Goal: Find contact information: Find contact information

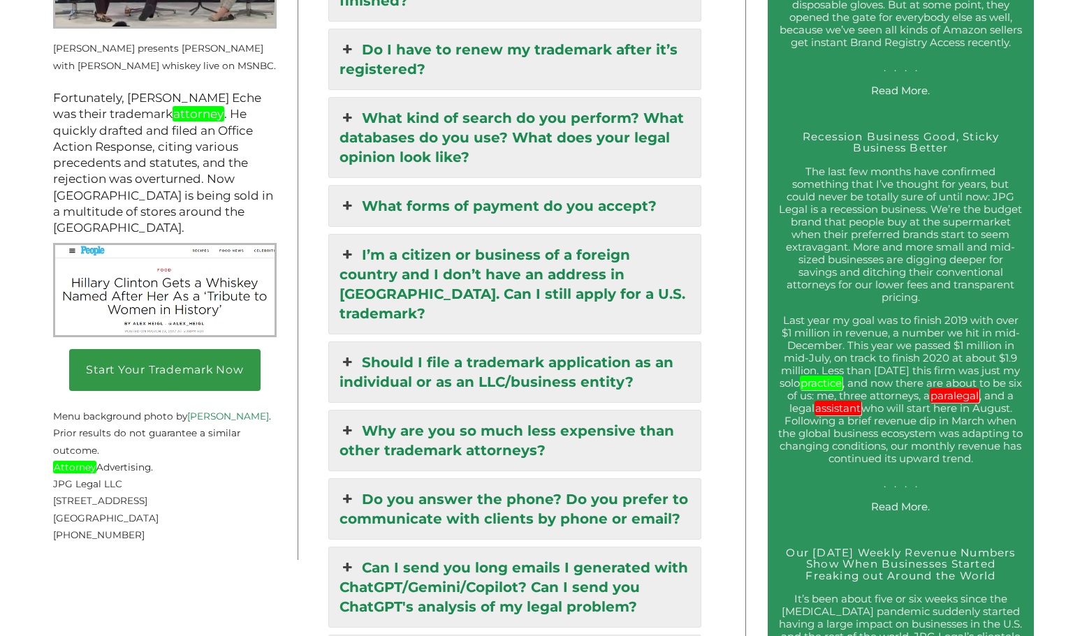
scroll to position [2025, 0]
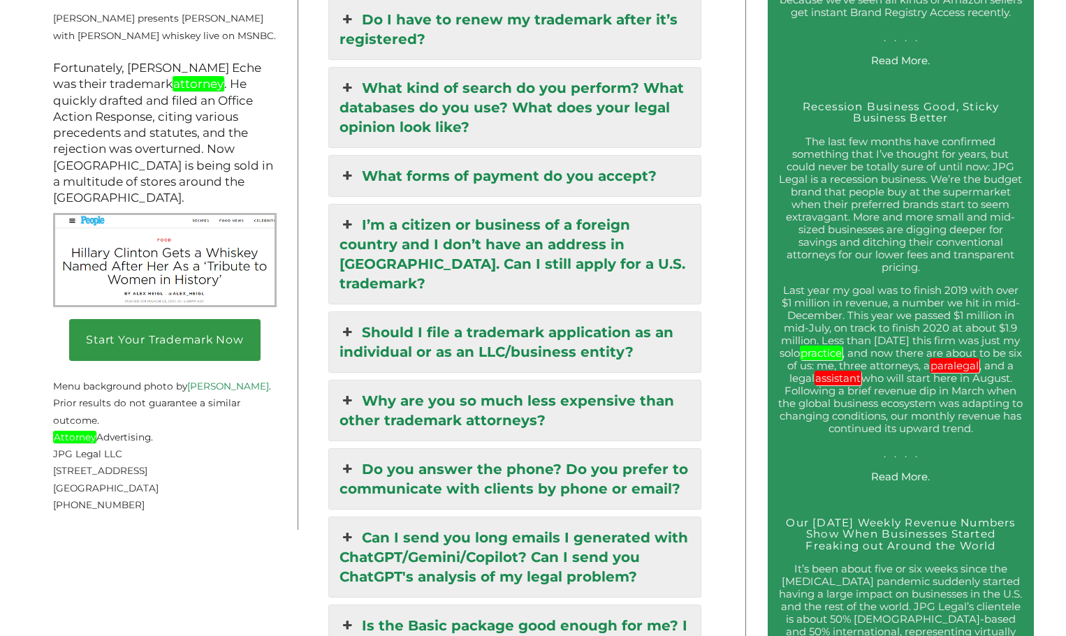
drag, startPoint x: 53, startPoint y: 468, endPoint x: 184, endPoint y: 467, distance: 131.3
copy span "254 36th Street, Suite B541"
drag, startPoint x: 148, startPoint y: 480, endPoint x: 117, endPoint y: 490, distance: 32.5
click at [117, 490] on p "JPG Legal LLC 254 36th Street, Suite B541 Brooklyn, NY 11232 (917) 268-7054" at bounding box center [164, 479] width 223 height 68
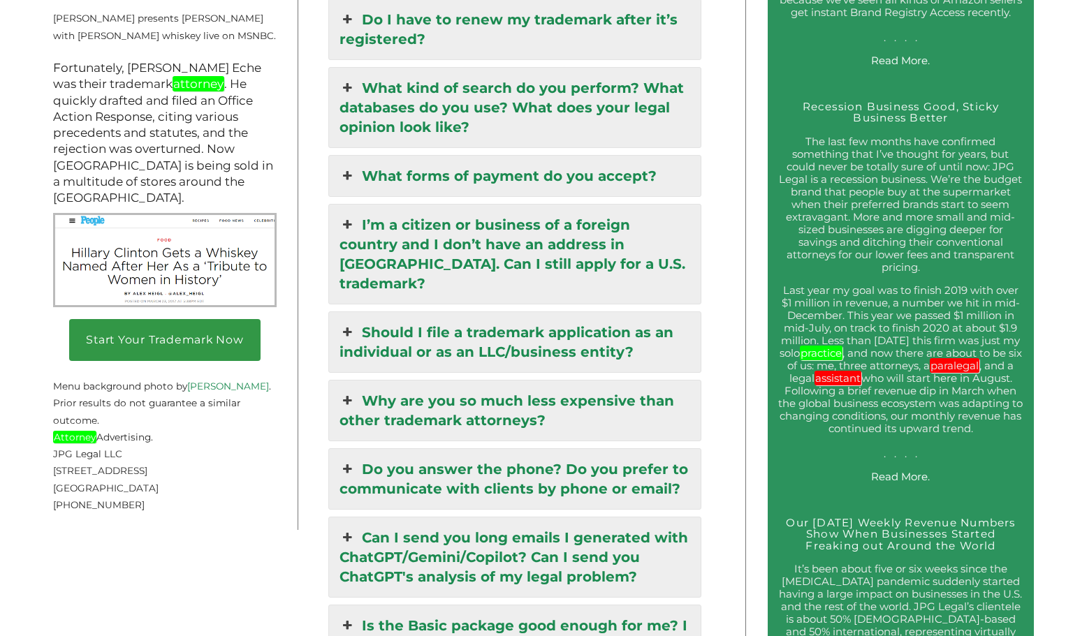
copy span "11232"
drag, startPoint x: 124, startPoint y: 505, endPoint x: 53, endPoint y: 504, distance: 70.5
copy span "[PHONE_NUMBER]"
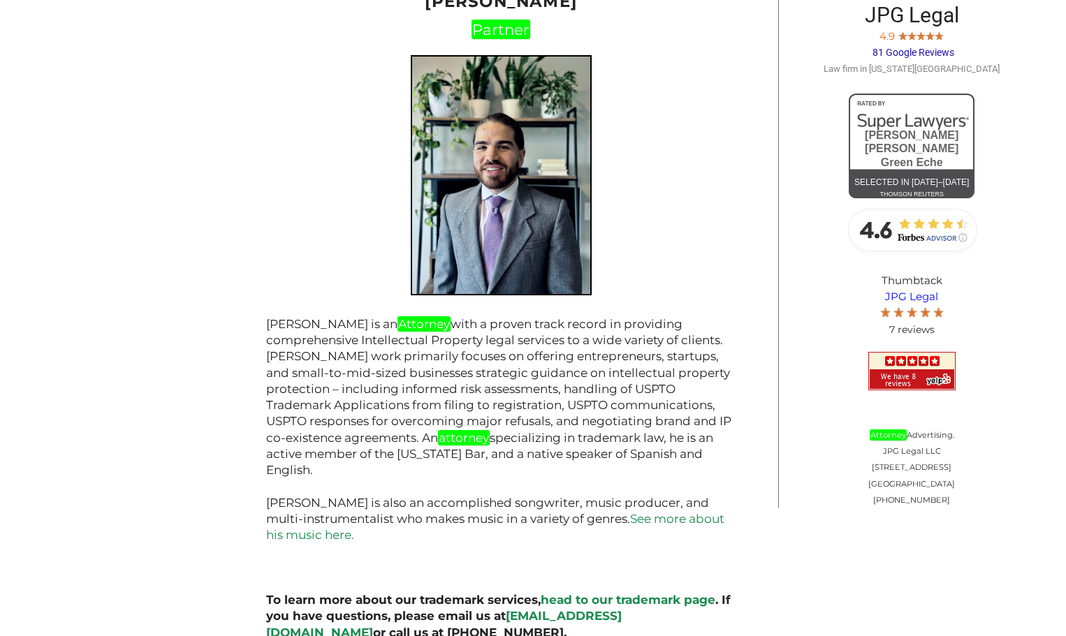
scroll to position [1602, 0]
